Goal: Task Accomplishment & Management: Use online tool/utility

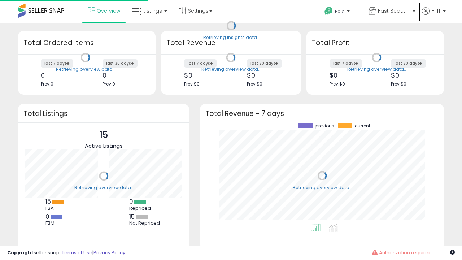
scroll to position [100, 229]
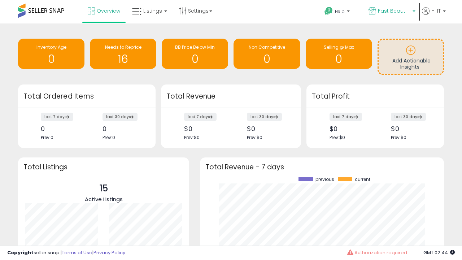
click at [391, 12] on span "Fast Beauty ([GEOGRAPHIC_DATA])" at bounding box center [394, 10] width 32 height 7
click at [0, 0] on p "Fast Beauty 448 listings" at bounding box center [0, 0] width 0 height 0
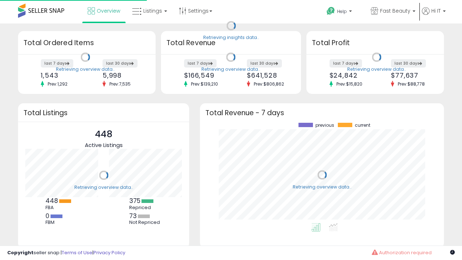
scroll to position [100, 229]
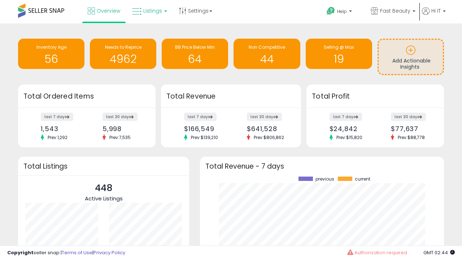
click at [149, 11] on span "Listings" at bounding box center [152, 10] width 19 height 7
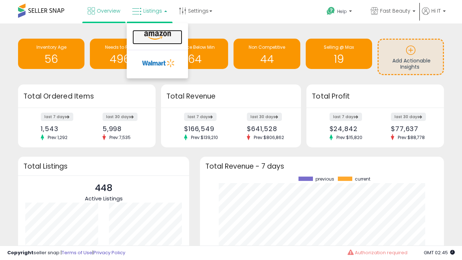
click at [157, 36] on icon at bounding box center [157, 35] width 31 height 9
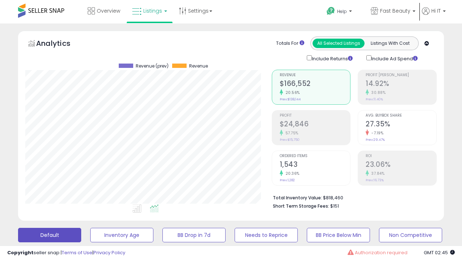
scroll to position [148, 246]
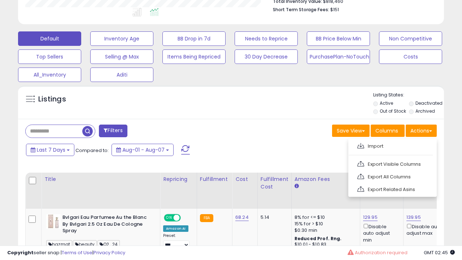
click at [360, 145] on span at bounding box center [360, 145] width 7 height 5
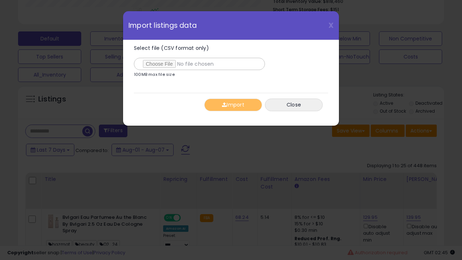
type input "**********"
click at [233, 105] on button "Import" at bounding box center [233, 104] width 58 height 13
